Goal: Task Accomplishment & Management: Manage account settings

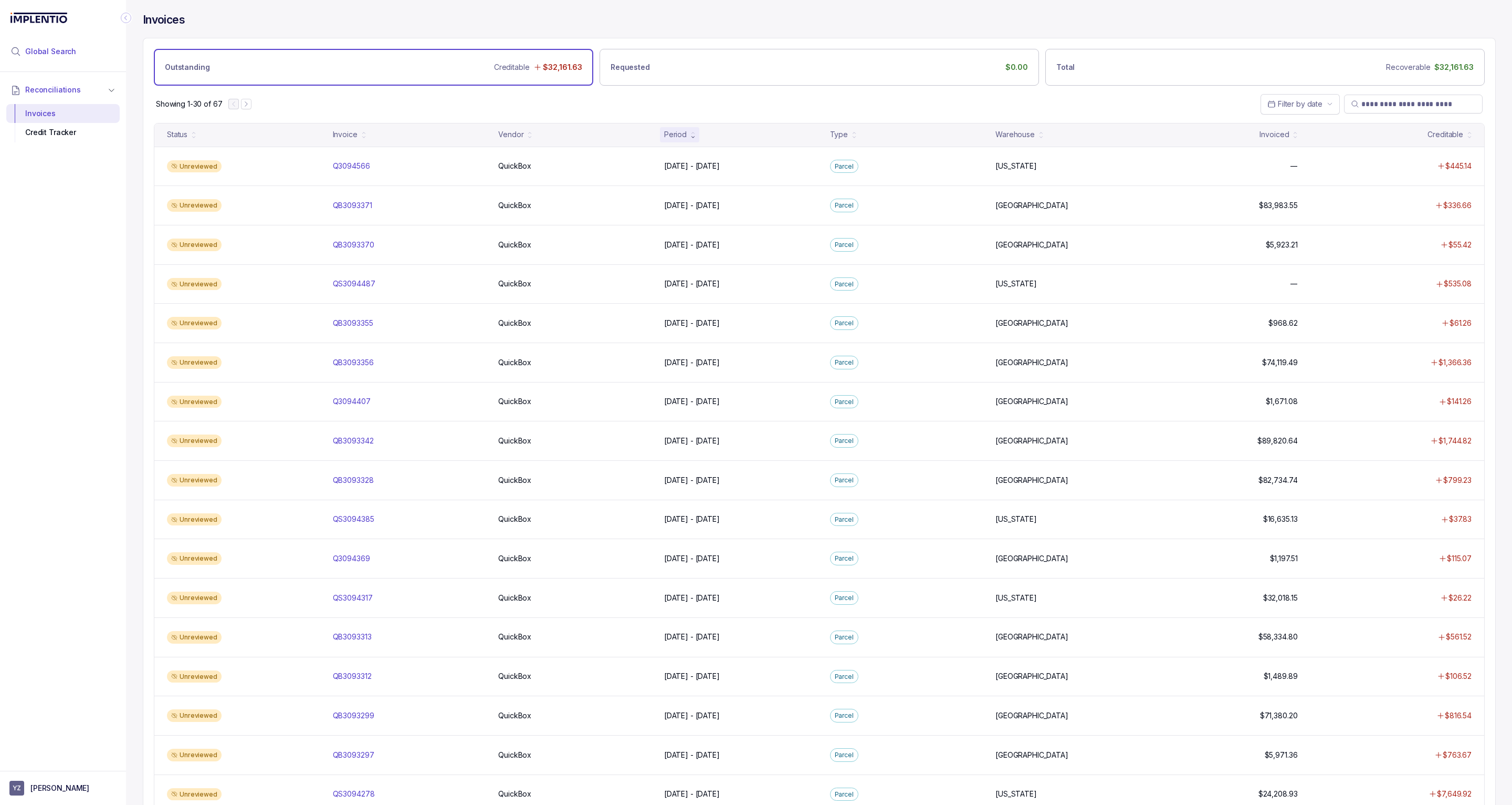
click at [76, 48] on li "Global Search" at bounding box center [63, 51] width 113 height 23
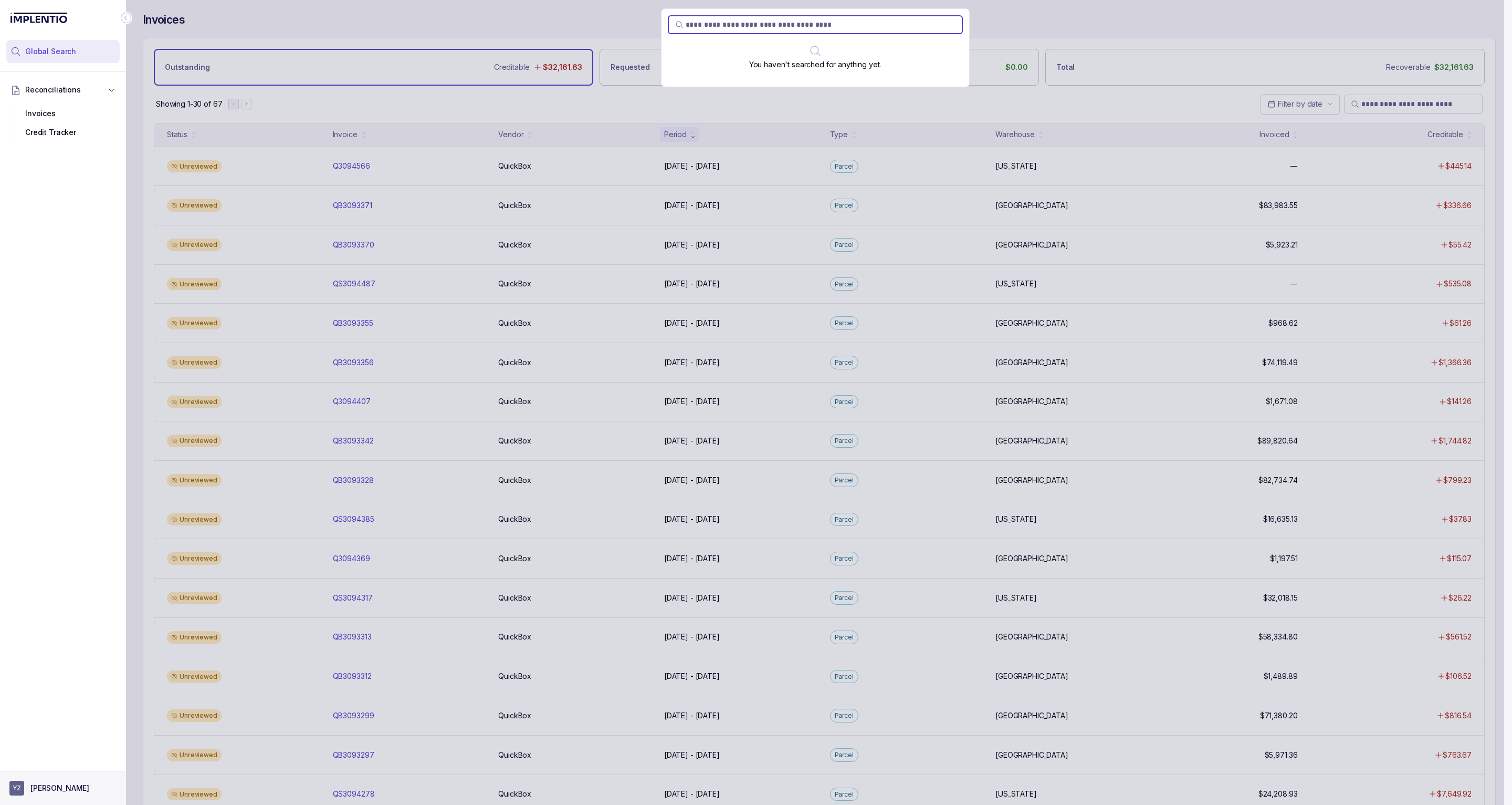
click at [35, 789] on p "[PERSON_NAME]" at bounding box center [60, 788] width 59 height 10
click at [41, 764] on p "Logout" at bounding box center [69, 765] width 87 height 10
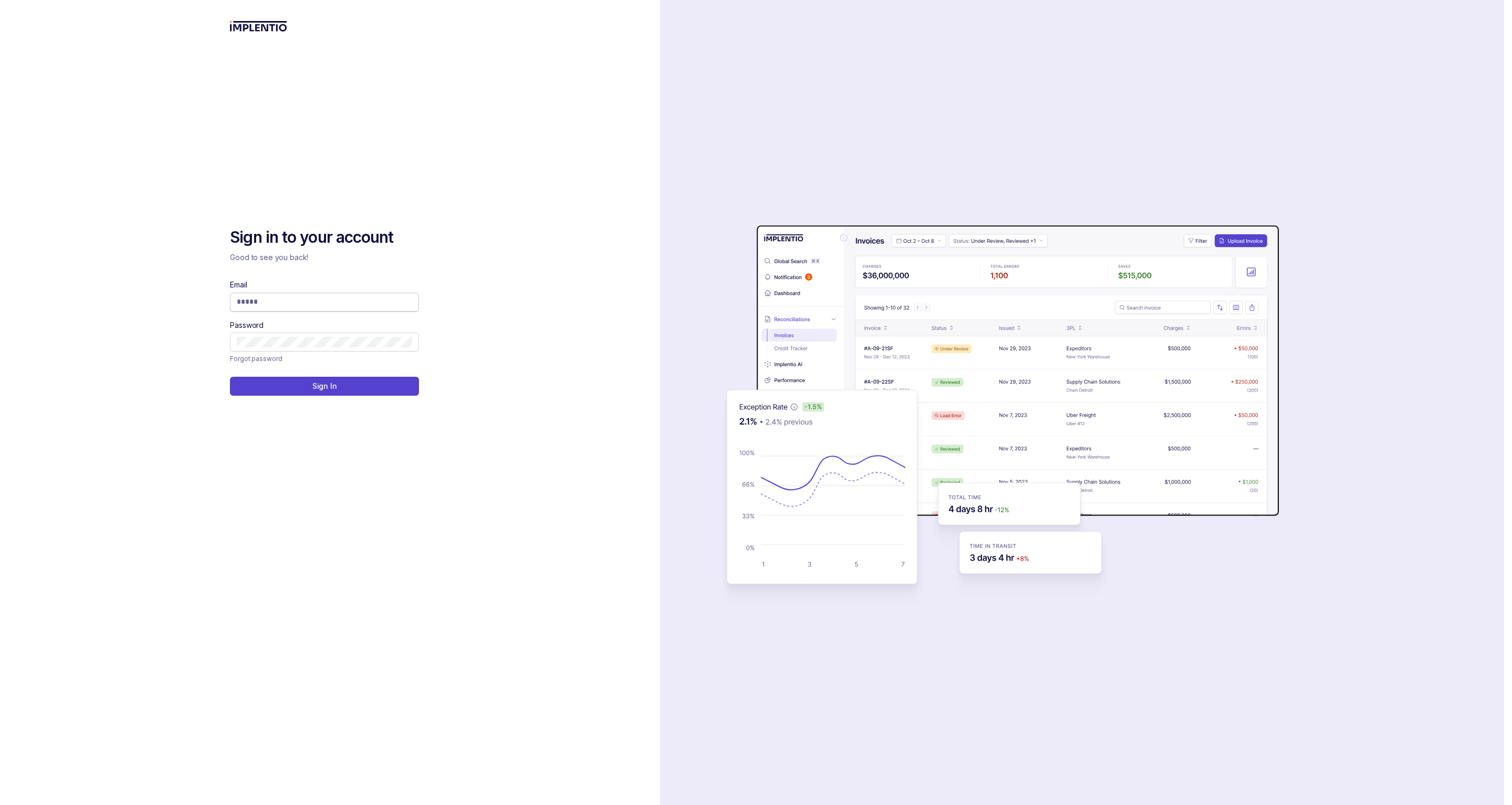
drag, startPoint x: 288, startPoint y: 285, endPoint x: 286, endPoint y: 294, distance: 9.2
click at [288, 286] on div "Email" at bounding box center [324, 295] width 189 height 31
click at [286, 294] on span at bounding box center [324, 302] width 189 height 19
click at [285, 301] on input "Email" at bounding box center [324, 301] width 175 height 10
type input "**********"
